Goal: Task Accomplishment & Management: Manage account settings

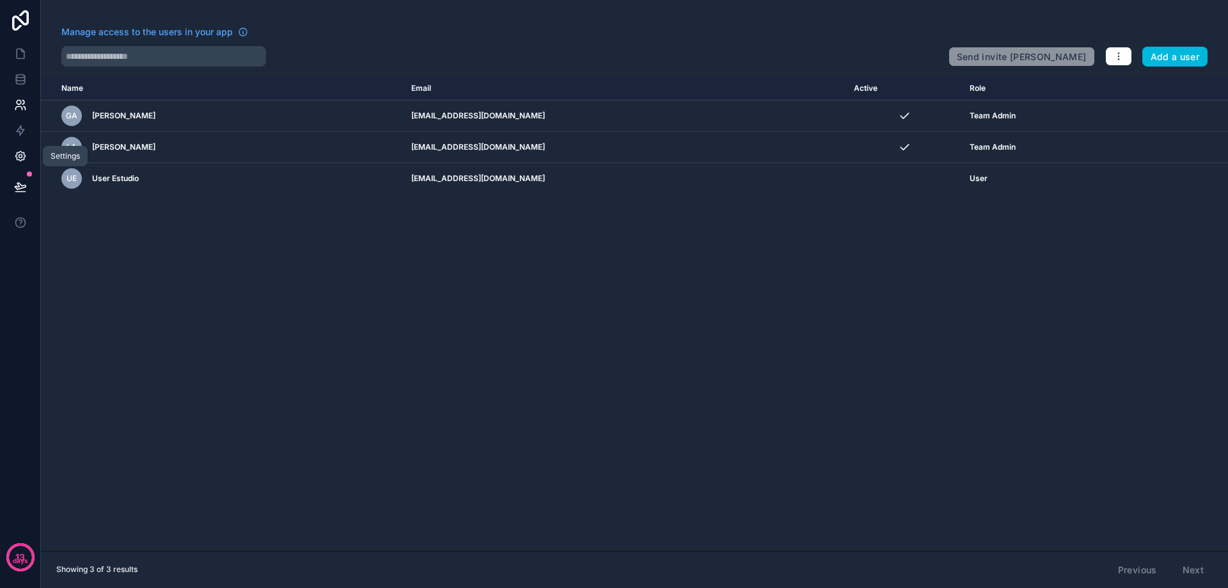
click at [23, 157] on icon at bounding box center [20, 156] width 13 height 13
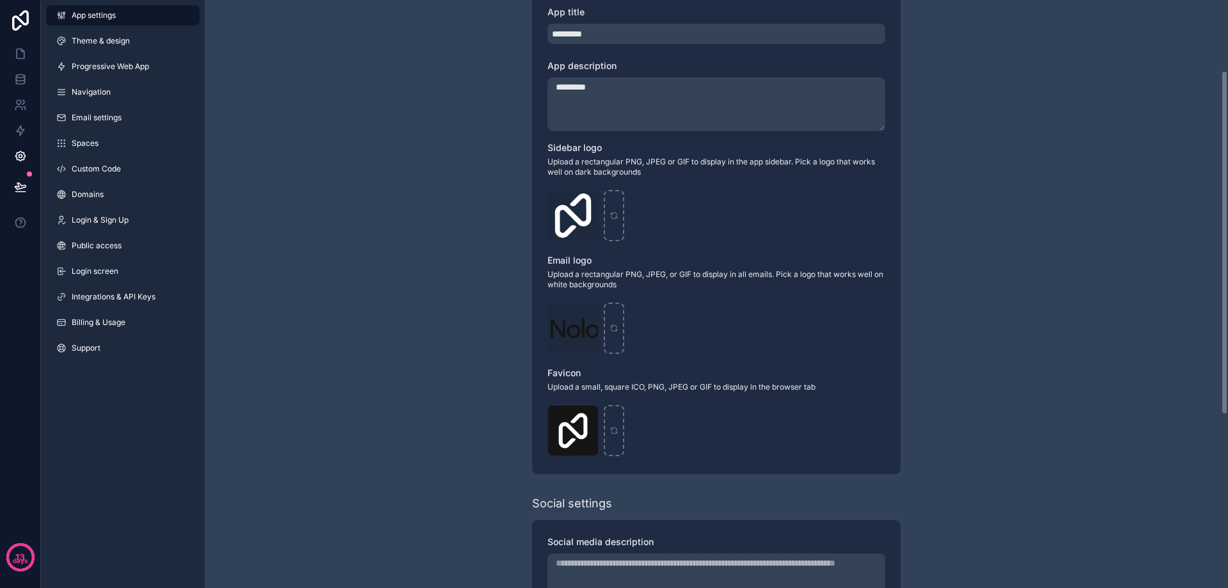
scroll to position [256, 0]
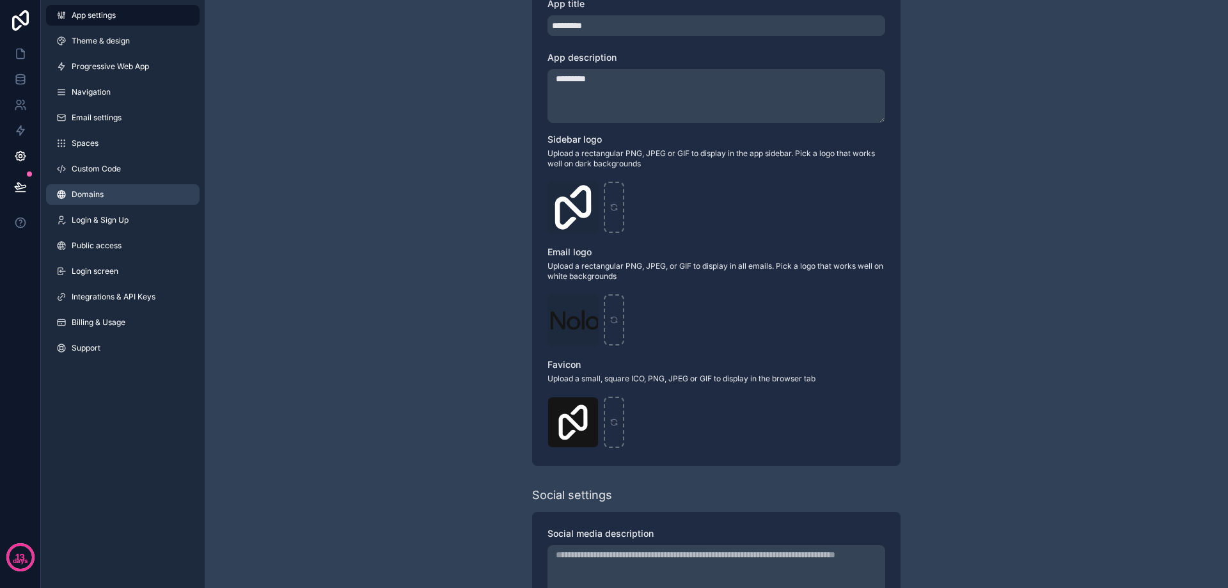
click at [67, 198] on link "Domains" at bounding box center [123, 194] width 154 height 20
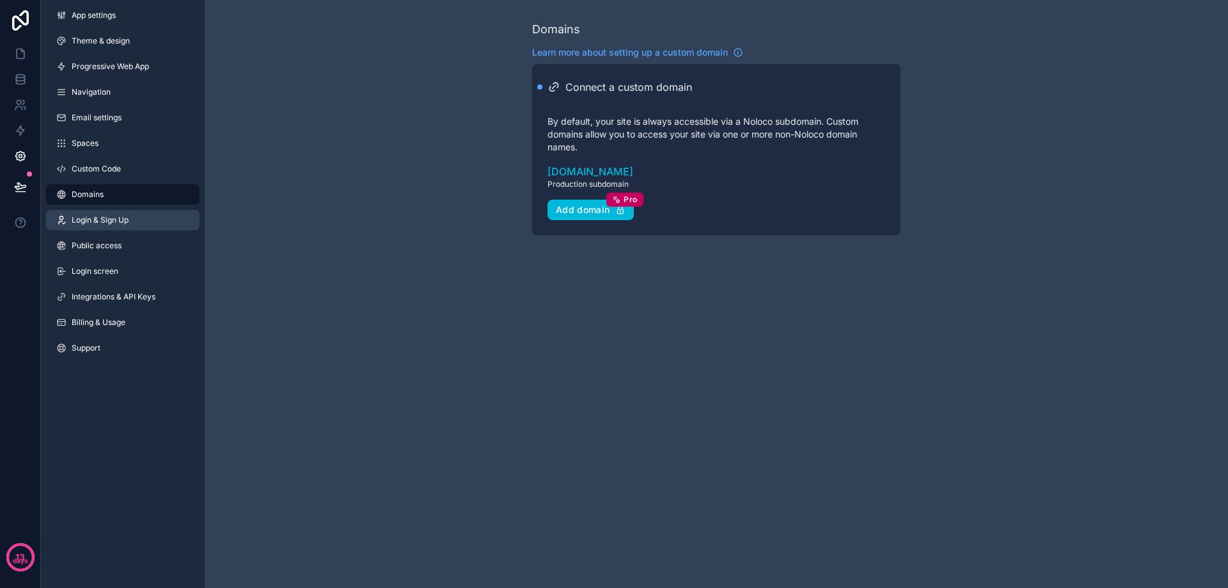
click at [92, 219] on span "Login & Sign Up" at bounding box center [100, 220] width 57 height 10
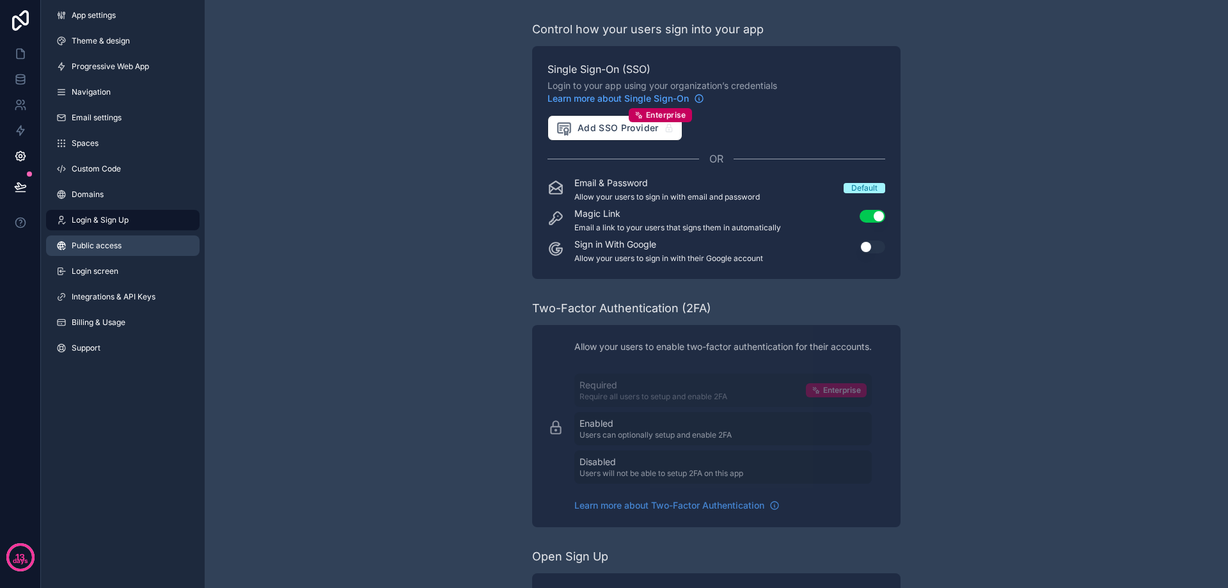
click at [96, 245] on span "Public access" at bounding box center [97, 246] width 50 height 10
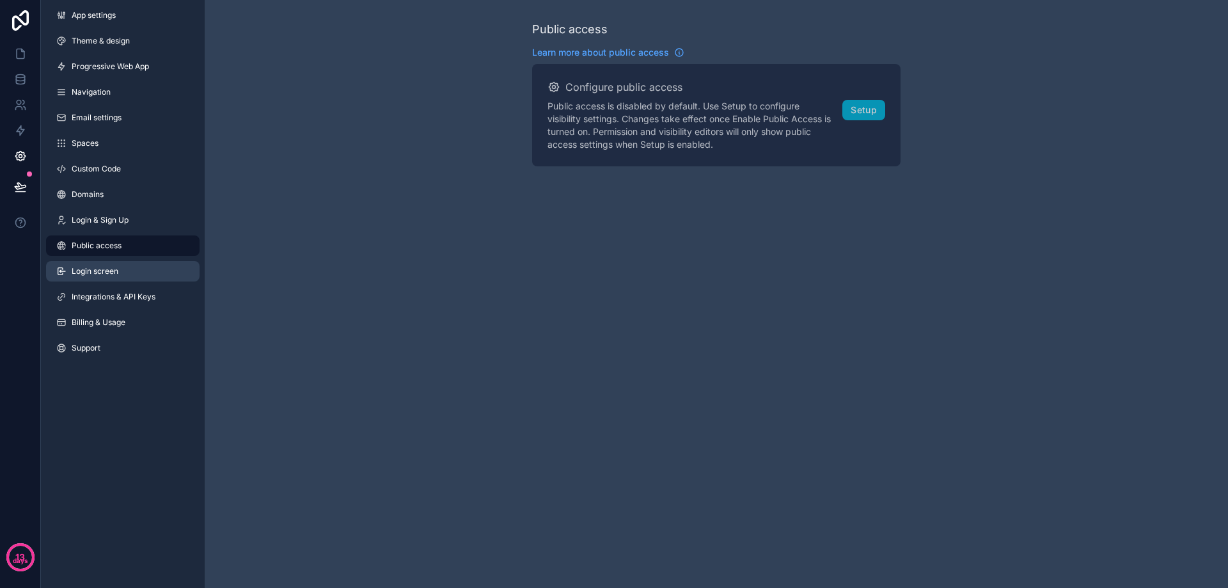
click at [93, 273] on span "Login screen" at bounding box center [95, 271] width 47 height 10
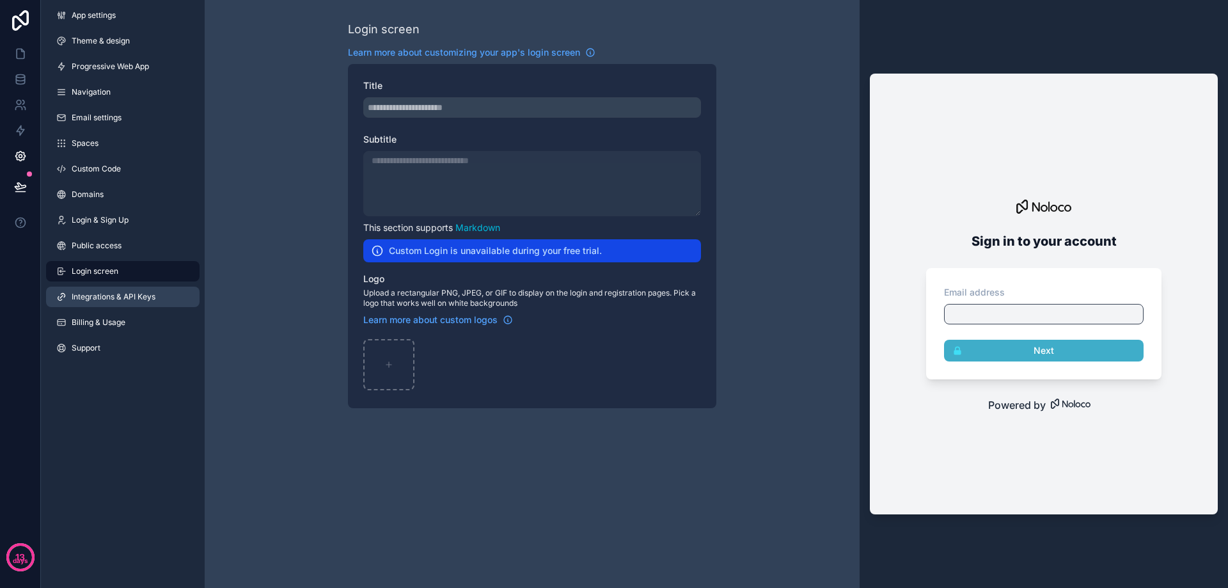
click at [95, 290] on link "Integrations & API Keys" at bounding box center [123, 297] width 154 height 20
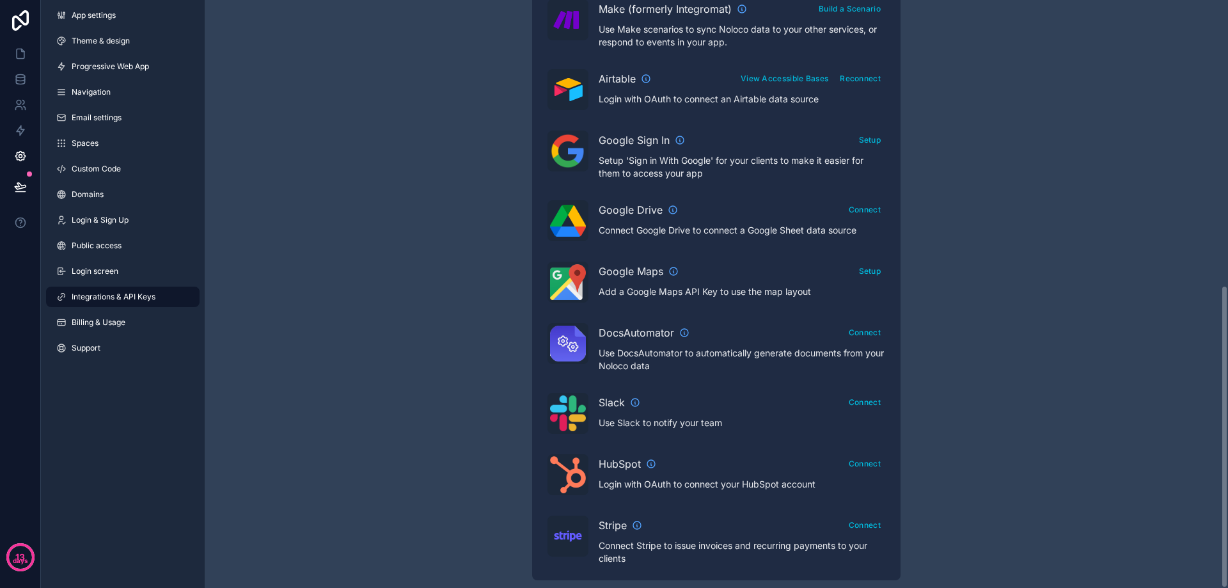
scroll to position [552, 0]
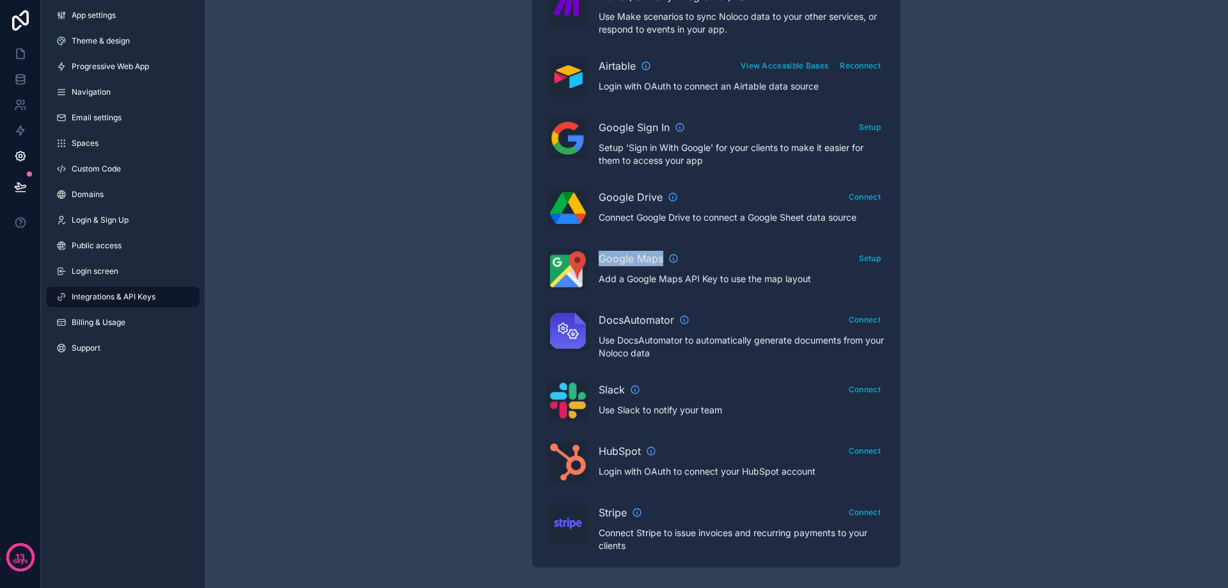
drag, startPoint x: 599, startPoint y: 256, endPoint x: 661, endPoint y: 251, distance: 62.2
click at [661, 251] on span "Google Maps" at bounding box center [631, 258] width 65 height 15
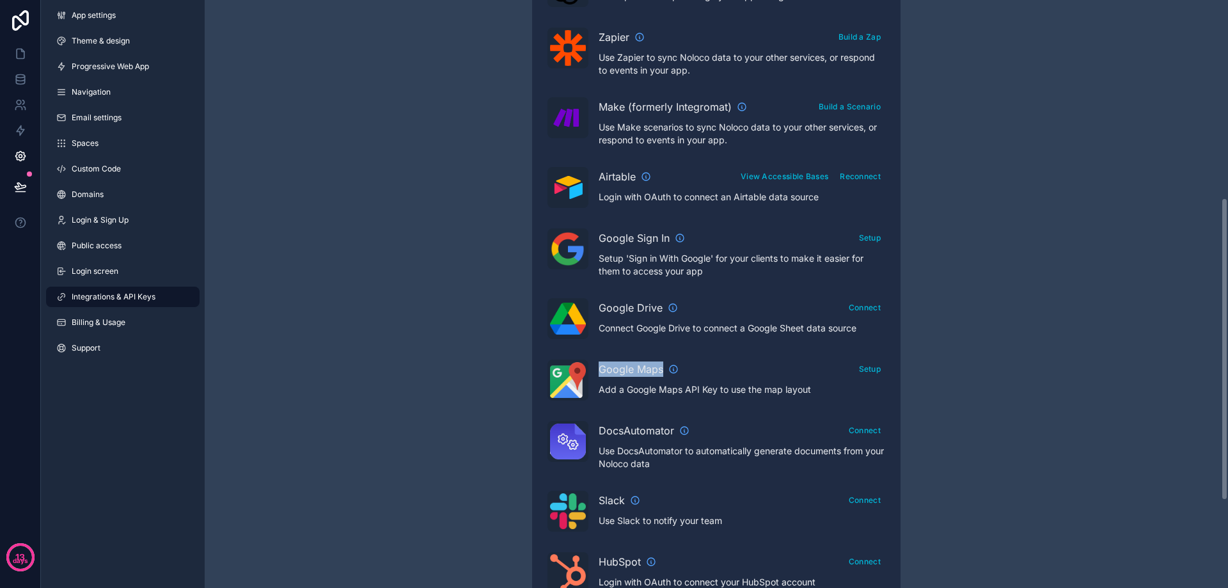
scroll to position [448, 0]
